Goal: Contribute content

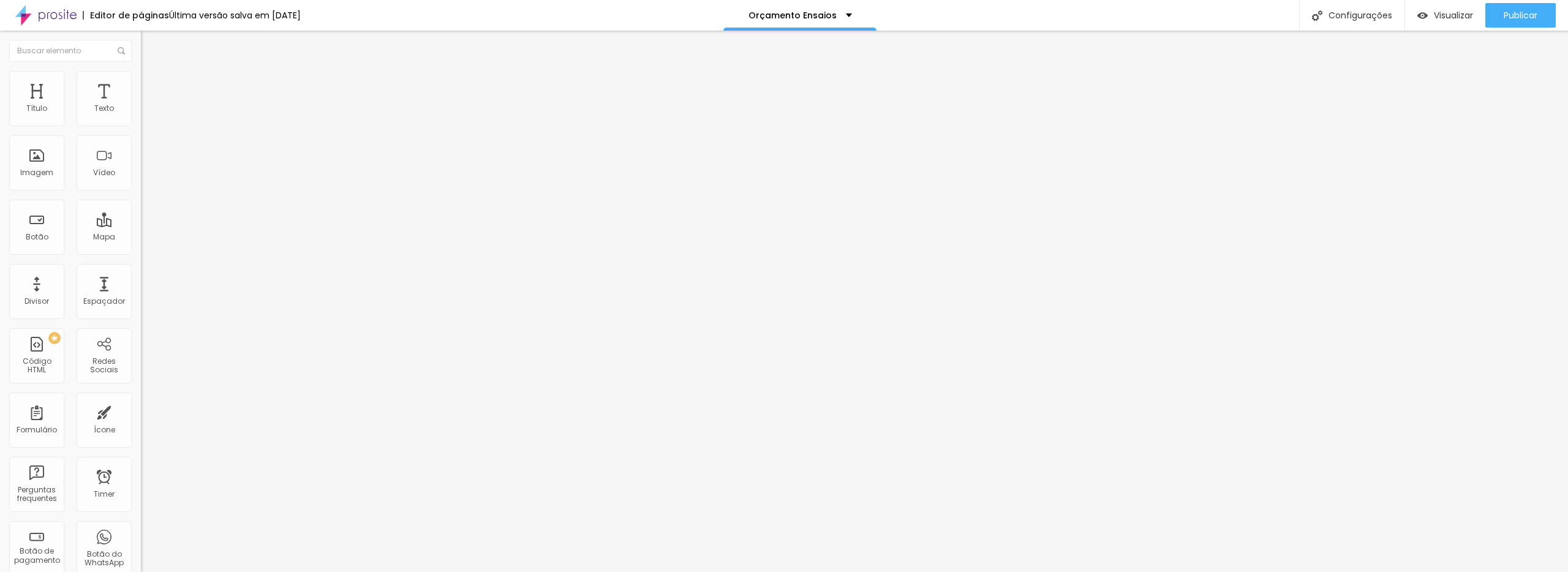
click at [141, 117] on button "button" at bounding box center [150, 111] width 17 height 13
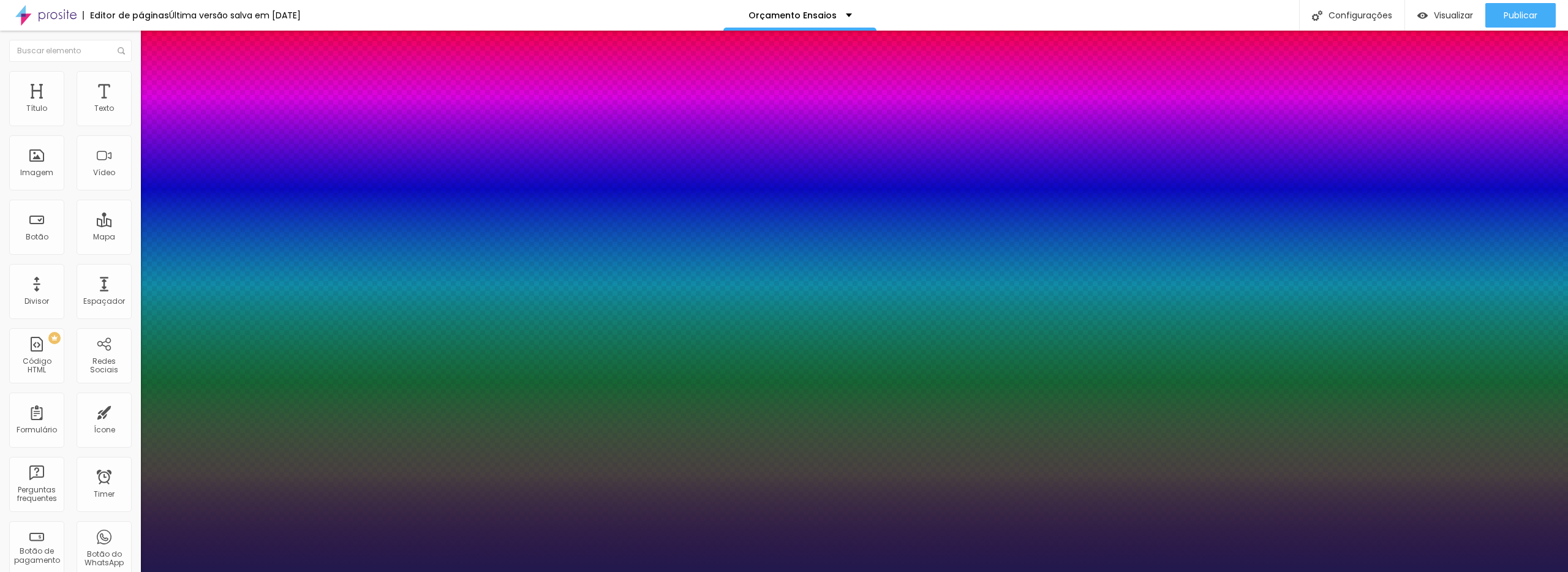
type input "1"
type input "19"
type input "1"
type input "20"
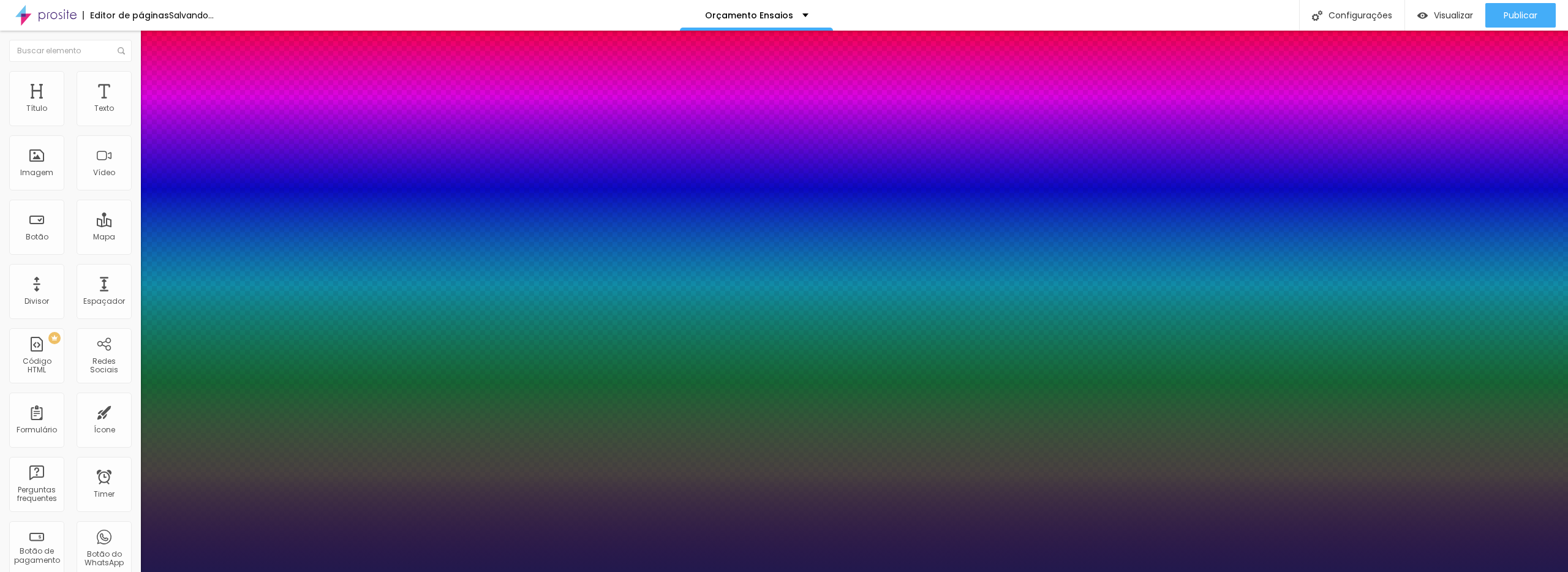
type input "20"
type input "1"
type input "21"
type input "1"
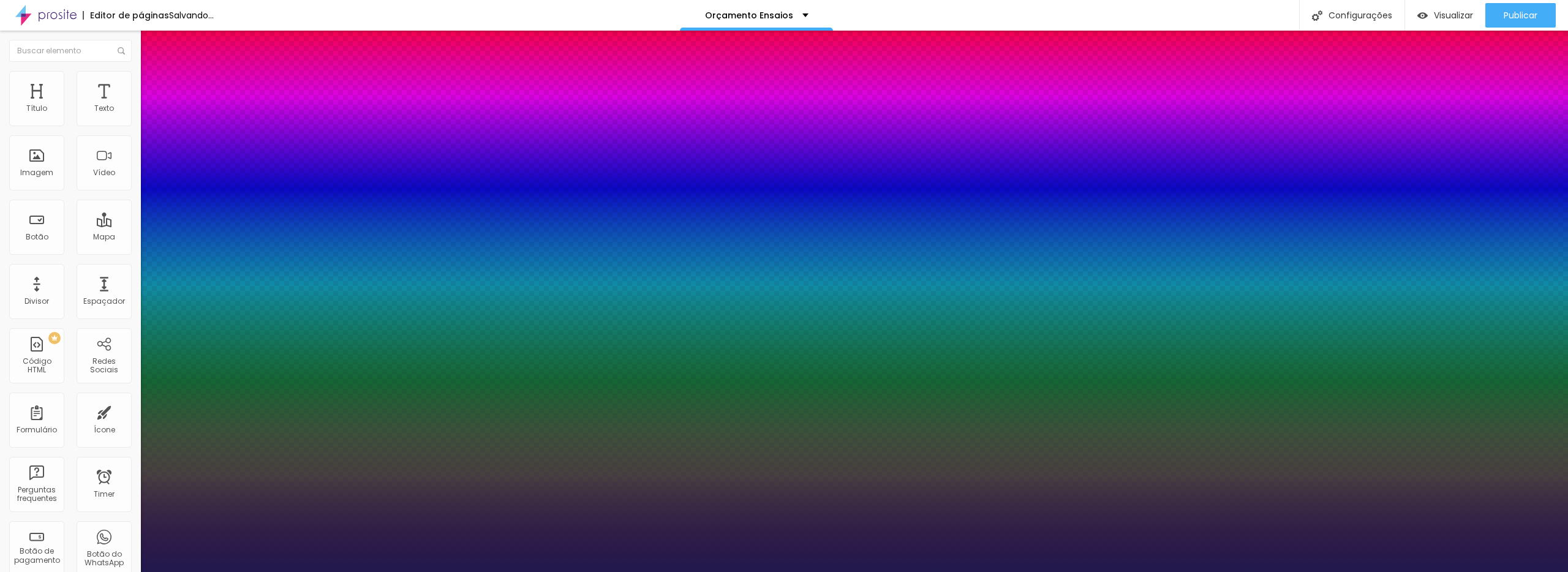
type input "22"
type input "1"
type input "23"
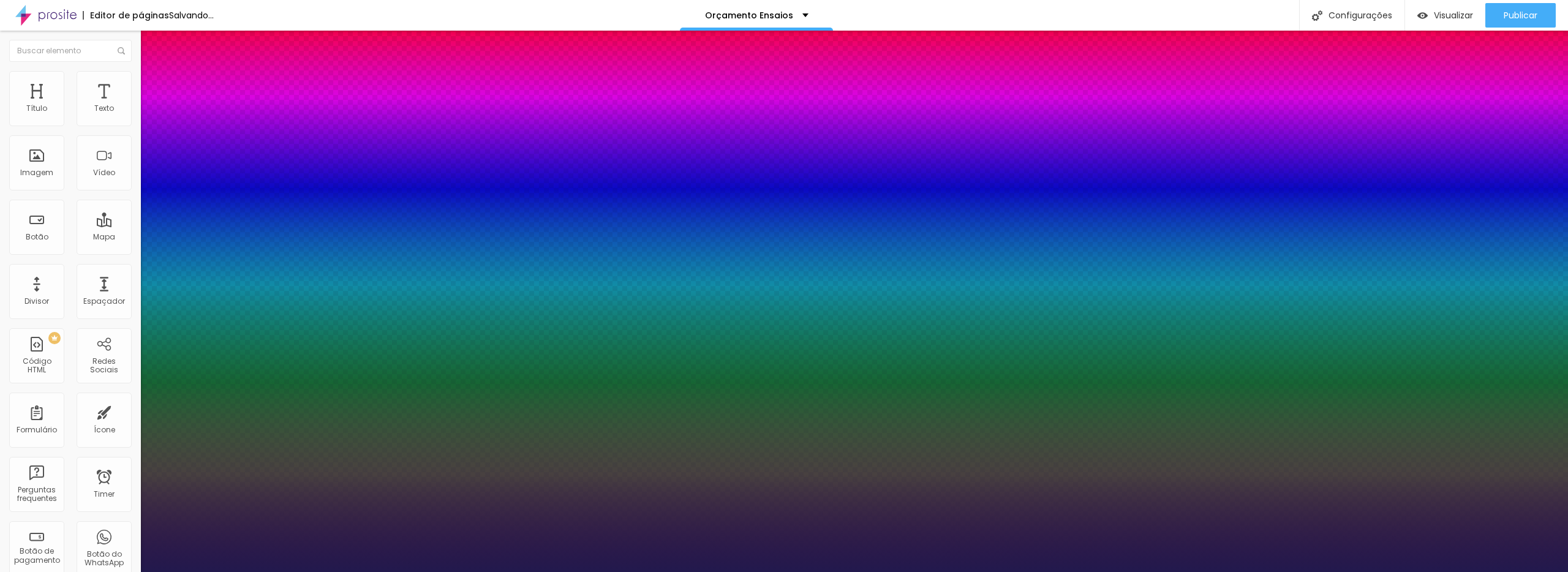
type input "1"
type input "23"
type input "1"
click at [1086, 571] on div at bounding box center [784, 572] width 1568 height 0
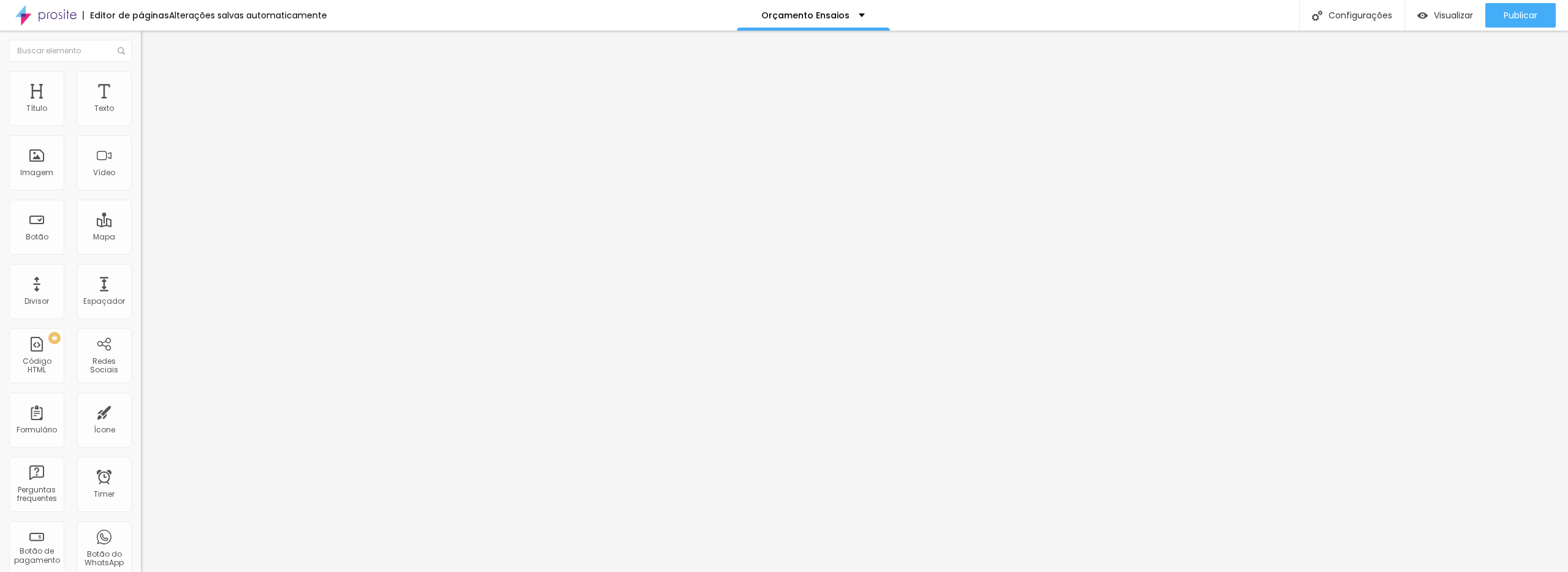
click at [141, 117] on button "button" at bounding box center [150, 111] width 17 height 13
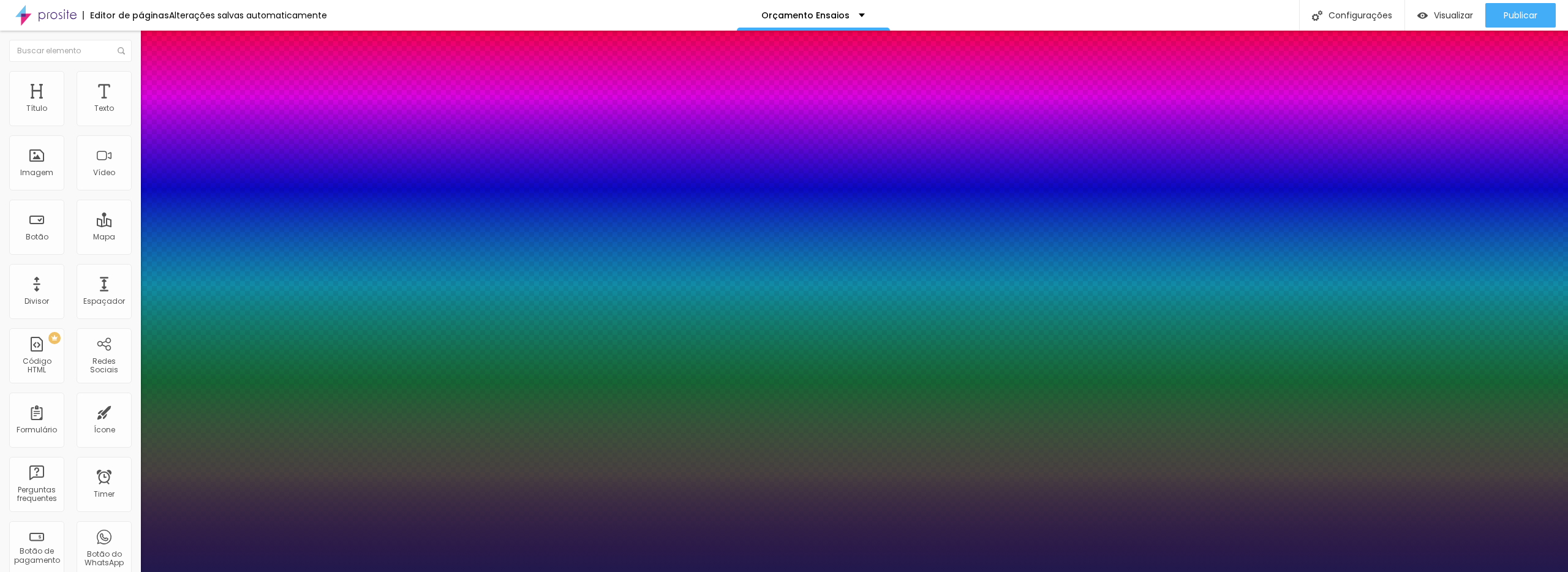
type input "1"
type input "18"
type input "1"
type input "19"
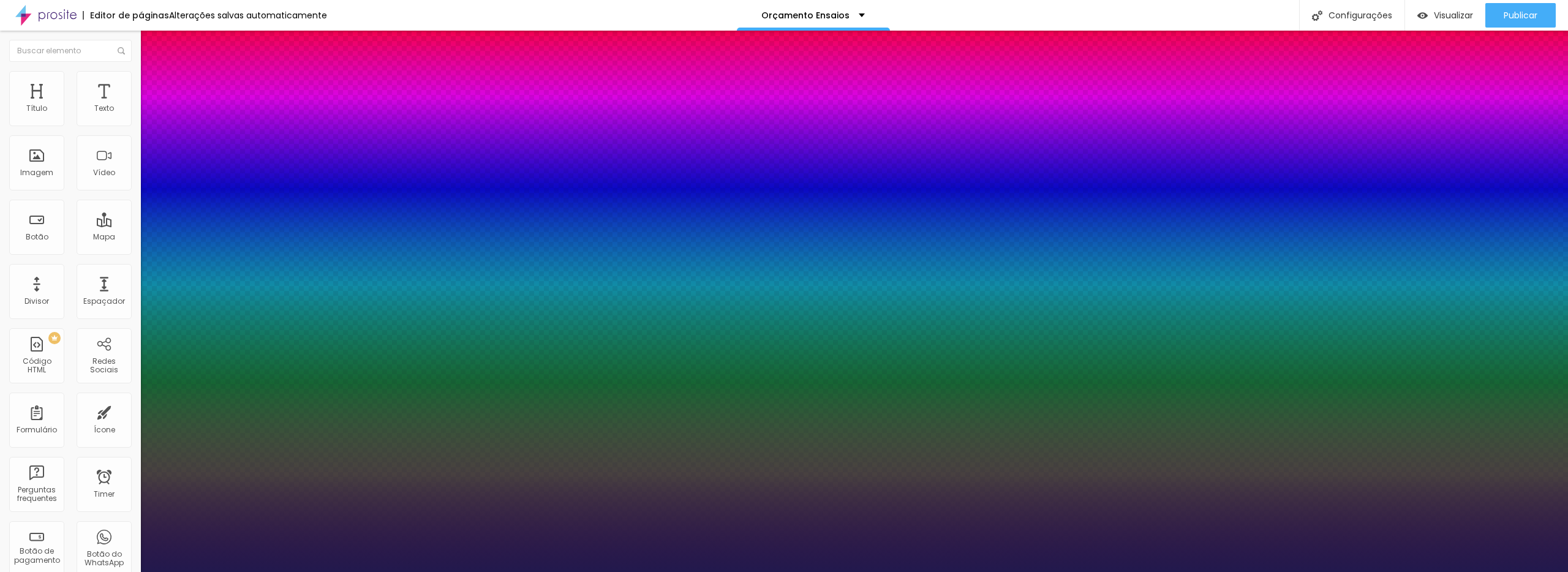
type input "19"
type input "1"
type input "20"
type input "1"
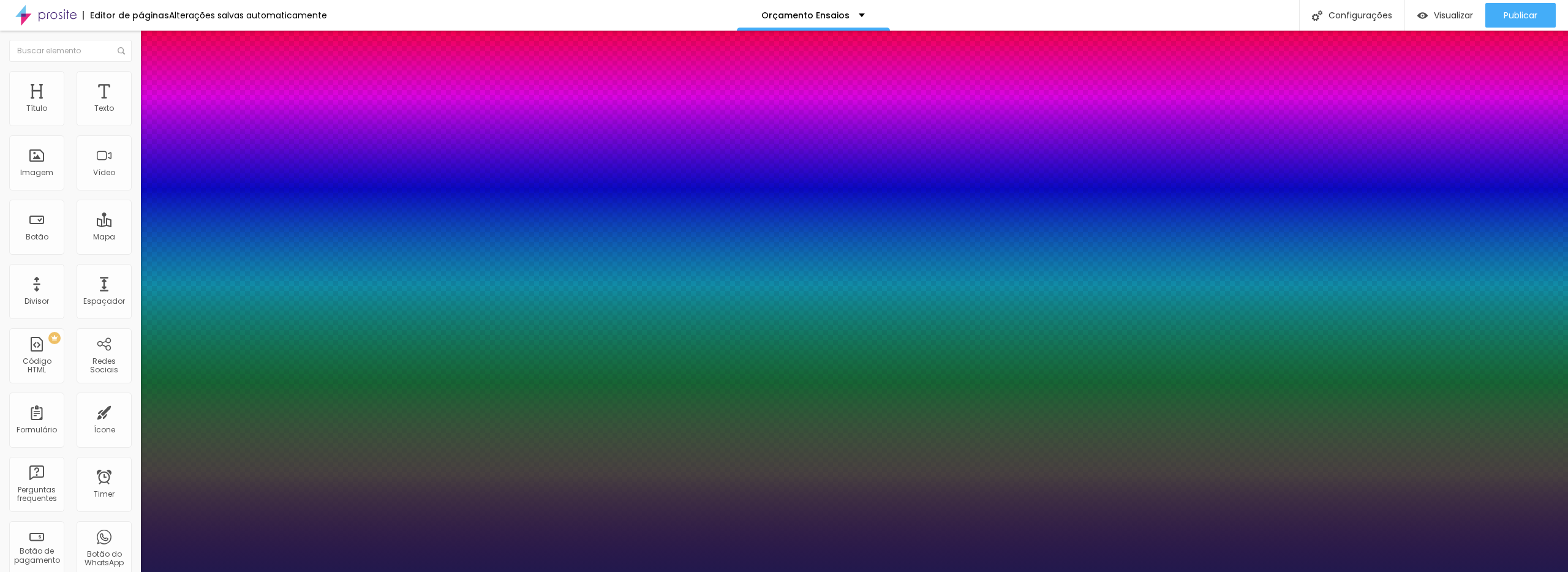
type input "21"
type input "1"
type input "21"
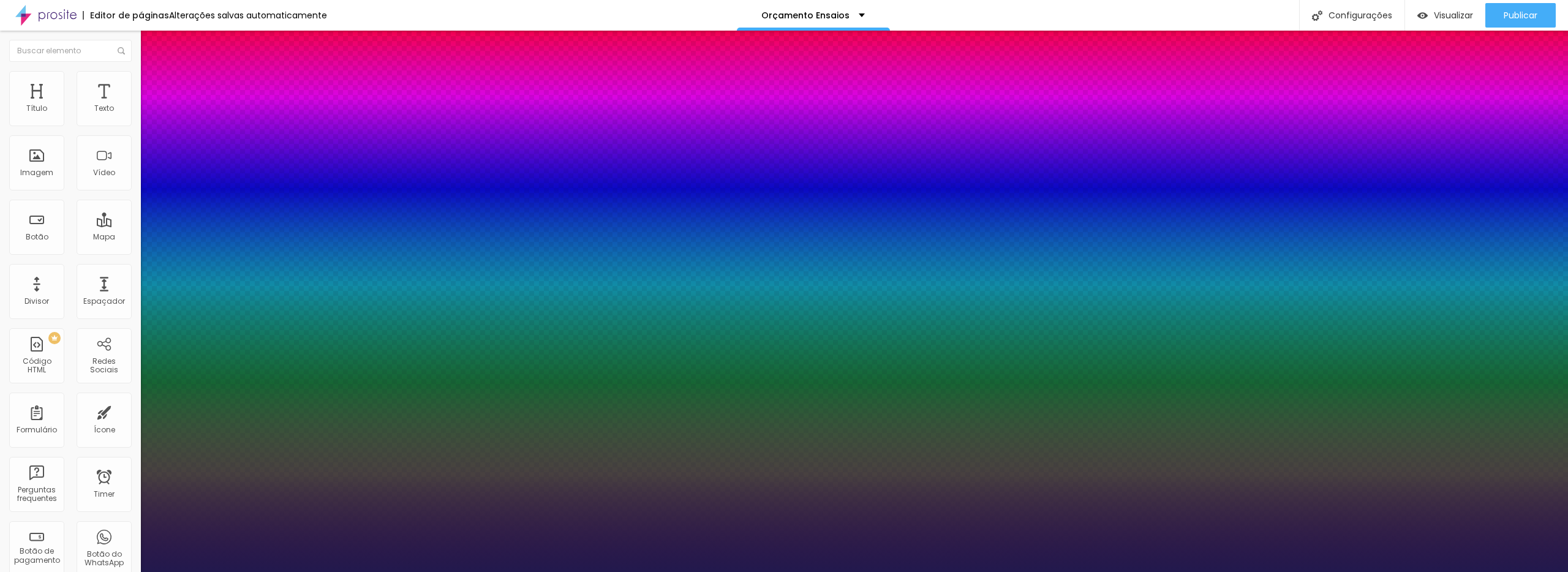
click at [754, 571] on div at bounding box center [784, 572] width 1568 height 0
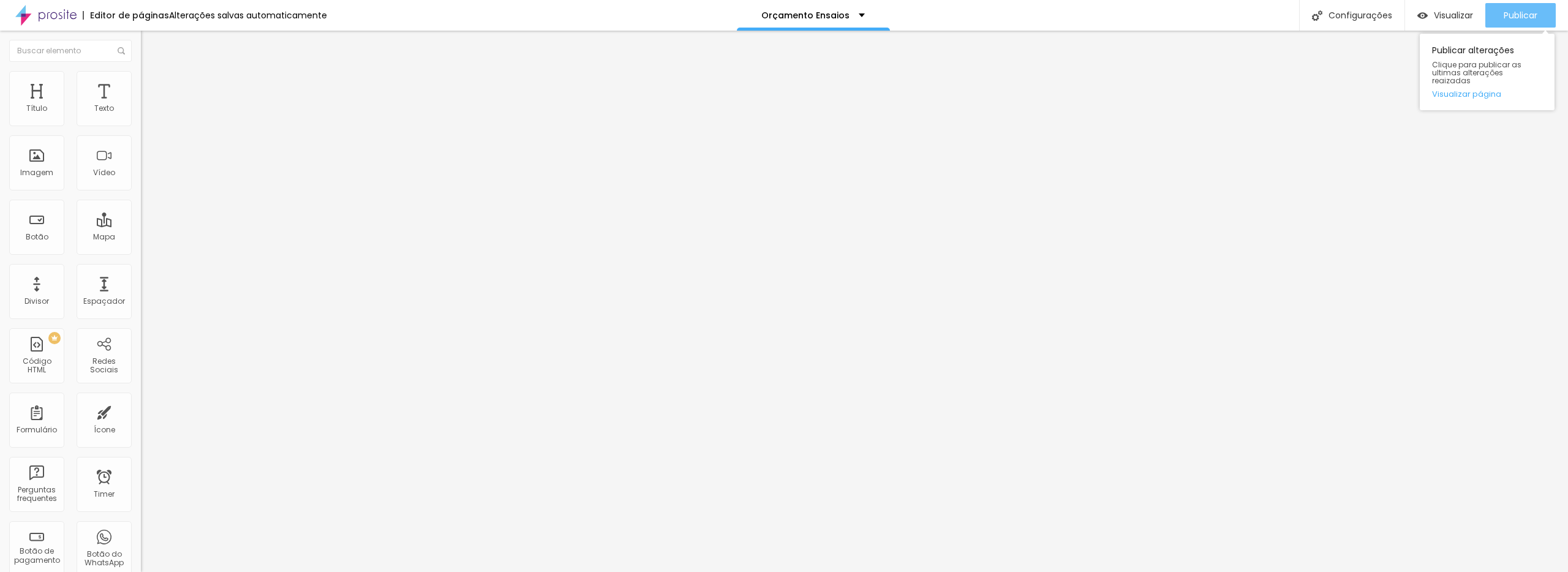
click at [1519, 16] on span "Publicar" at bounding box center [1520, 15] width 34 height 10
click at [141, 80] on li "Estilo" at bounding box center [212, 77] width 141 height 12
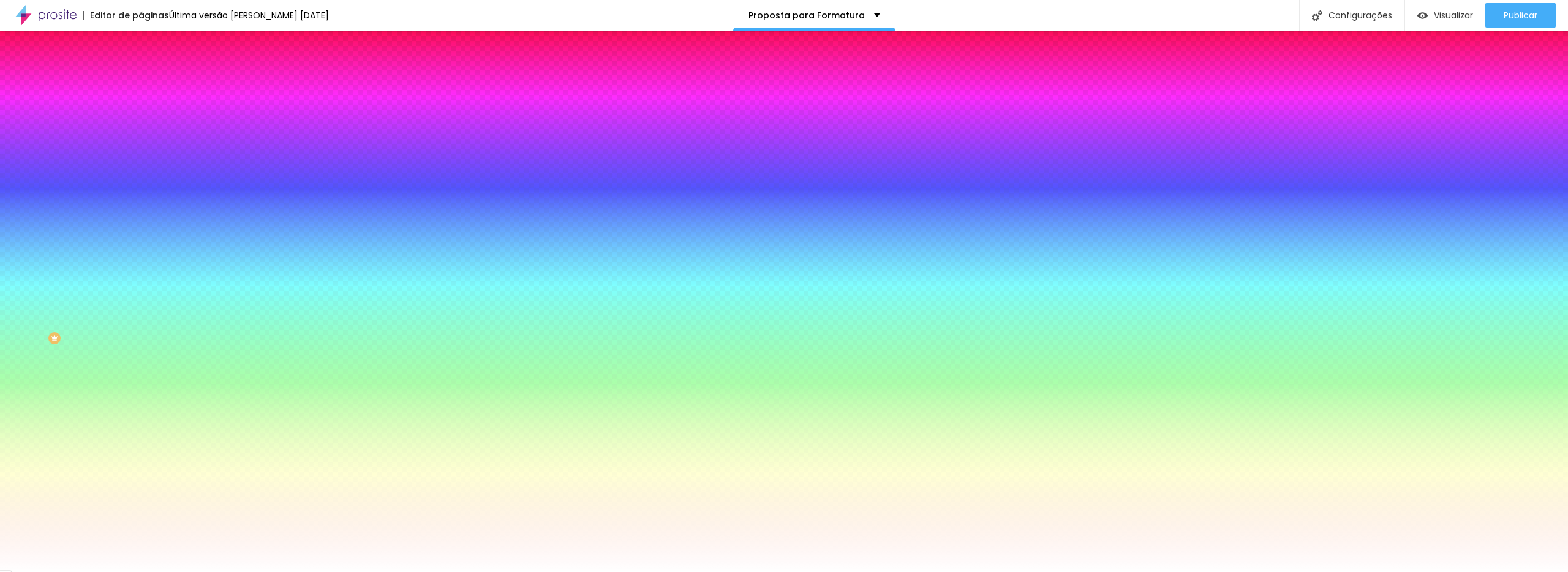
click at [141, 113] on span "Trocar imagem" at bounding box center [174, 107] width 67 height 11
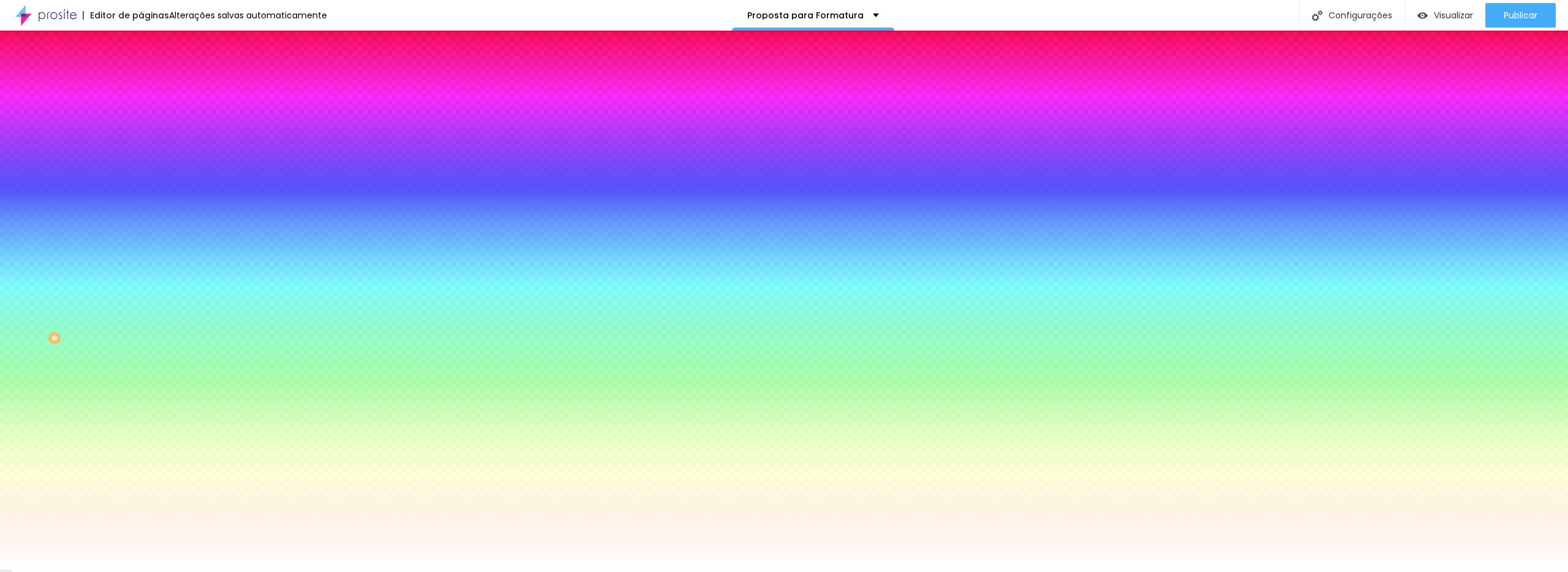
scroll to position [2960, 0]
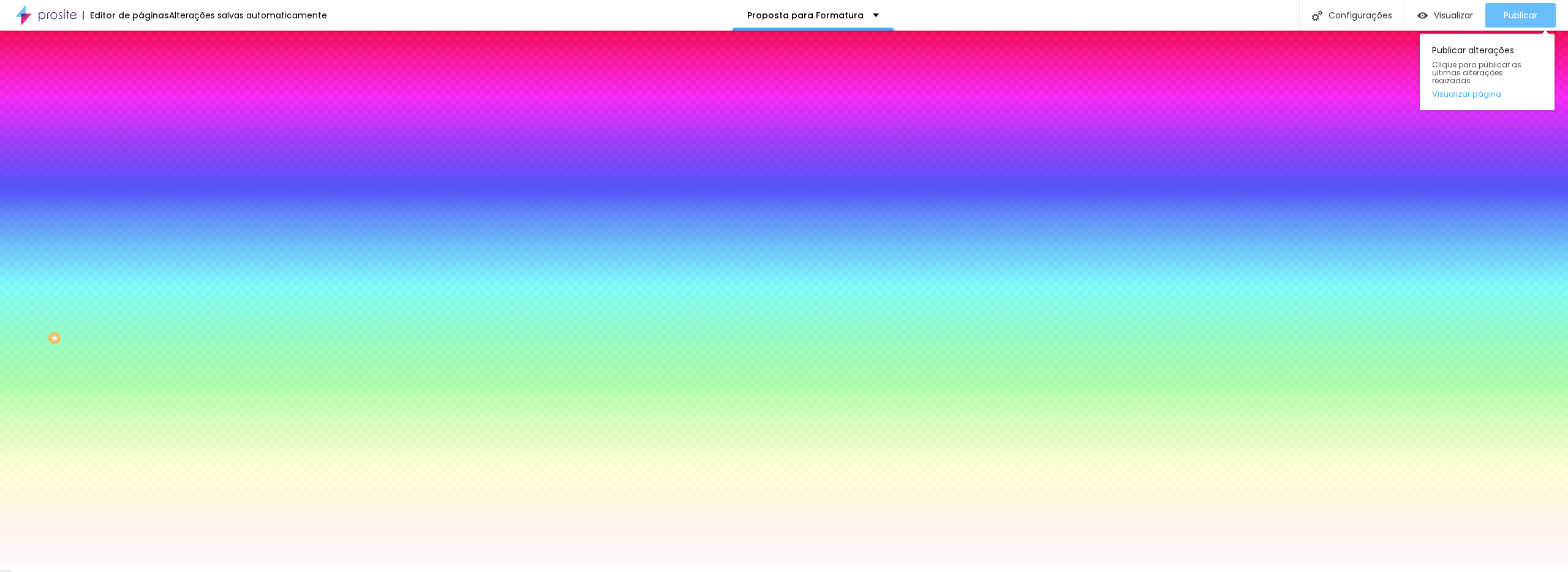
click at [1501, 24] on button "Publicar" at bounding box center [1520, 15] width 71 height 25
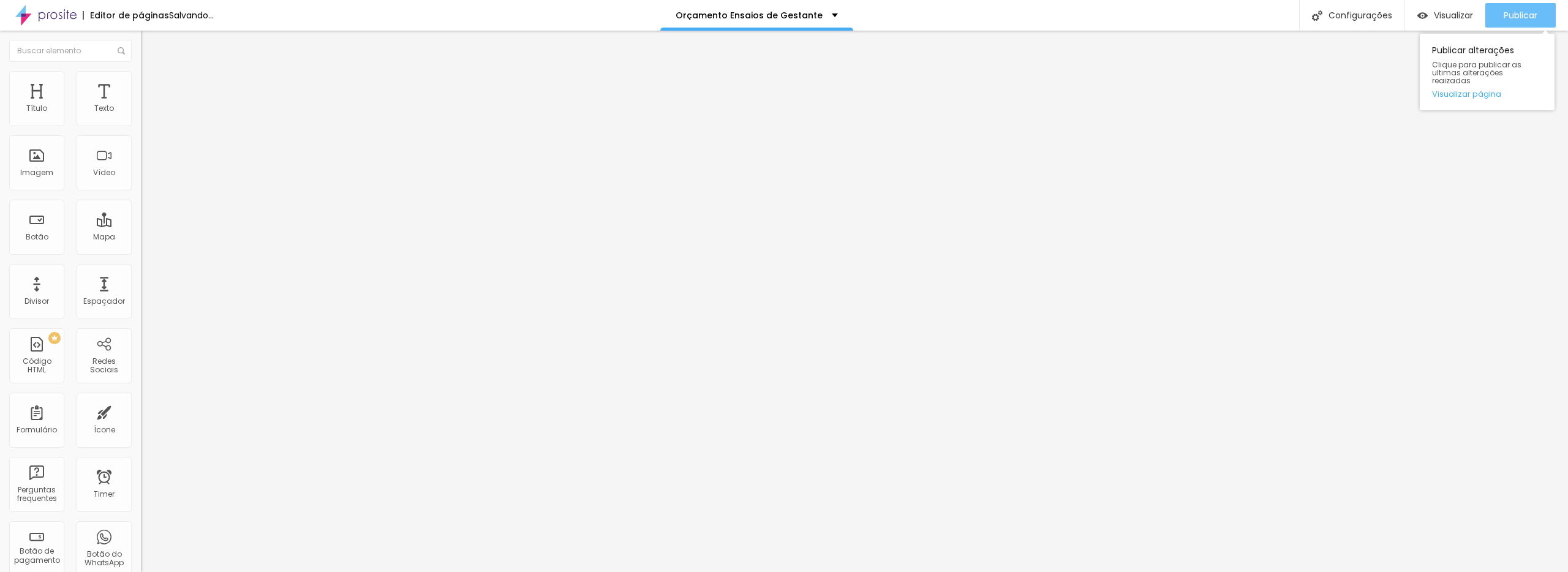
click at [1517, 15] on span "Publicar" at bounding box center [1520, 15] width 34 height 10
click at [1504, 17] on span "Publicar" at bounding box center [1520, 15] width 34 height 10
click at [1514, 20] on span "Publicar" at bounding box center [1520, 15] width 34 height 10
click at [1539, 17] on button "Publicar" at bounding box center [1520, 15] width 71 height 25
click at [1508, 11] on span "Publicar" at bounding box center [1520, 15] width 34 height 10
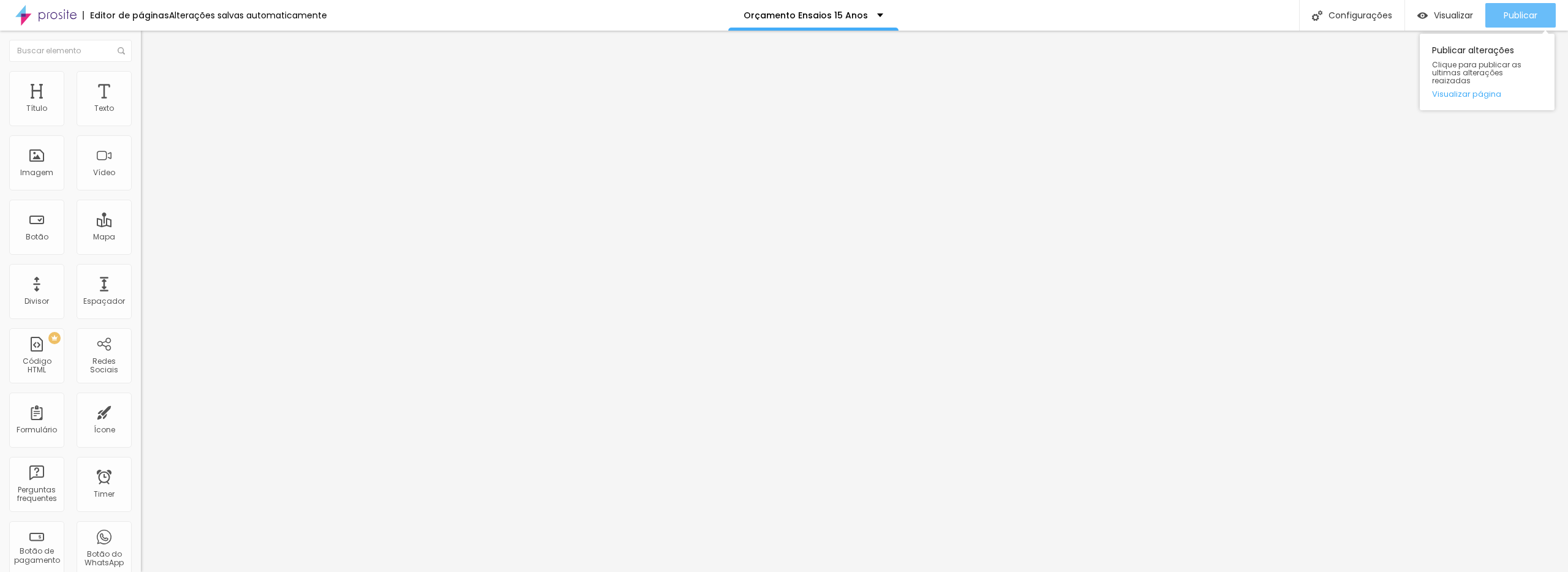
click at [1495, 15] on button "Publicar" at bounding box center [1520, 15] width 71 height 25
click at [1512, 17] on span "Publicar" at bounding box center [1520, 15] width 34 height 10
click at [1515, 14] on span "Publicar" at bounding box center [1520, 15] width 34 height 10
